Goal: Task Accomplishment & Management: Use online tool/utility

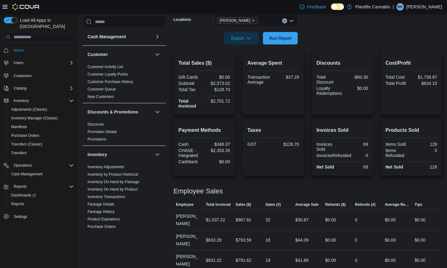
scroll to position [236, 0]
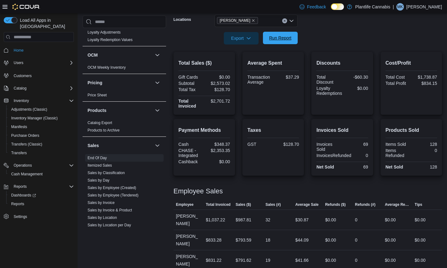
click at [289, 39] on span "Run Report" at bounding box center [280, 38] width 22 height 6
click at [128, 194] on link "Sales by Employee (Tendered)" at bounding box center [113, 195] width 51 height 4
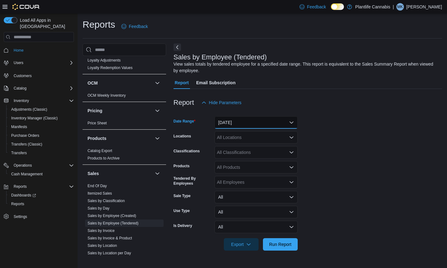
click at [272, 126] on button "[DATE]" at bounding box center [255, 122] width 83 height 12
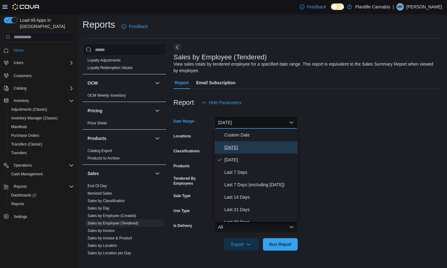
click at [256, 146] on span "[DATE]" at bounding box center [259, 146] width 71 height 7
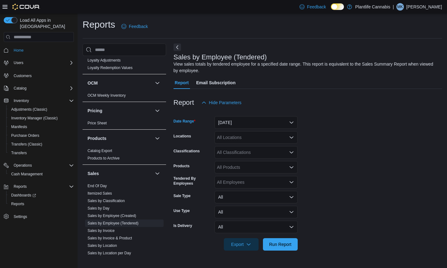
click at [248, 140] on div "All Locations" at bounding box center [255, 137] width 83 height 12
type input "***"
click at [246, 148] on div "[PERSON_NAME]" at bounding box center [256, 148] width 76 height 6
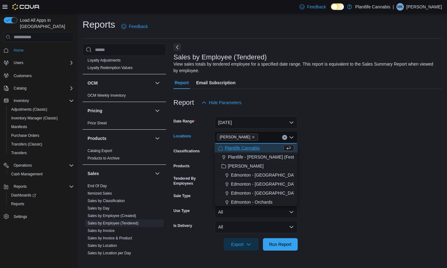
click at [325, 151] on form "Date Range [DATE] Locations [GEOGRAPHIC_DATA] Combo box. Selected. [GEOGRAPHIC_…" at bounding box center [307, 180] width 268 height 142
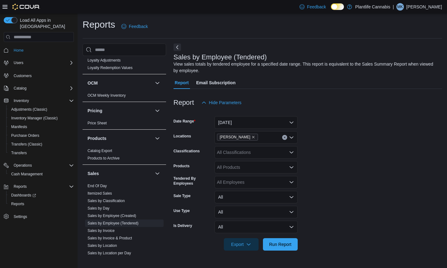
click at [243, 153] on div "All Classifications" at bounding box center [255, 152] width 83 height 12
type input "***"
click at [244, 161] on span "Accessory Group" at bounding box center [244, 163] width 33 height 6
drag, startPoint x: 325, startPoint y: 164, endPoint x: 315, endPoint y: 166, distance: 10.8
click at [325, 164] on form "Date Range [DATE] Locations [PERSON_NAME] Classifications Accessory Group Produ…" at bounding box center [307, 180] width 268 height 142
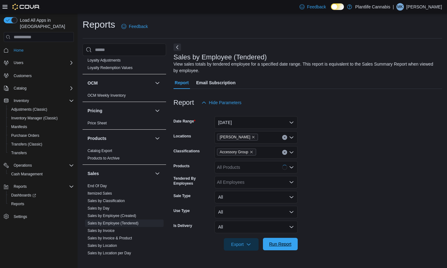
click at [287, 244] on span "Run Report" at bounding box center [280, 244] width 22 height 6
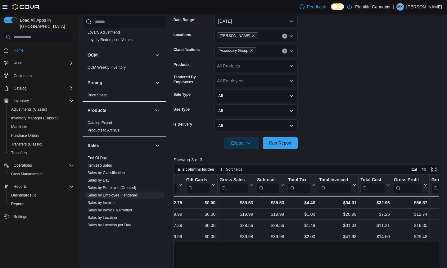
scroll to position [0, 320]
